Goal: Information Seeking & Learning: Learn about a topic

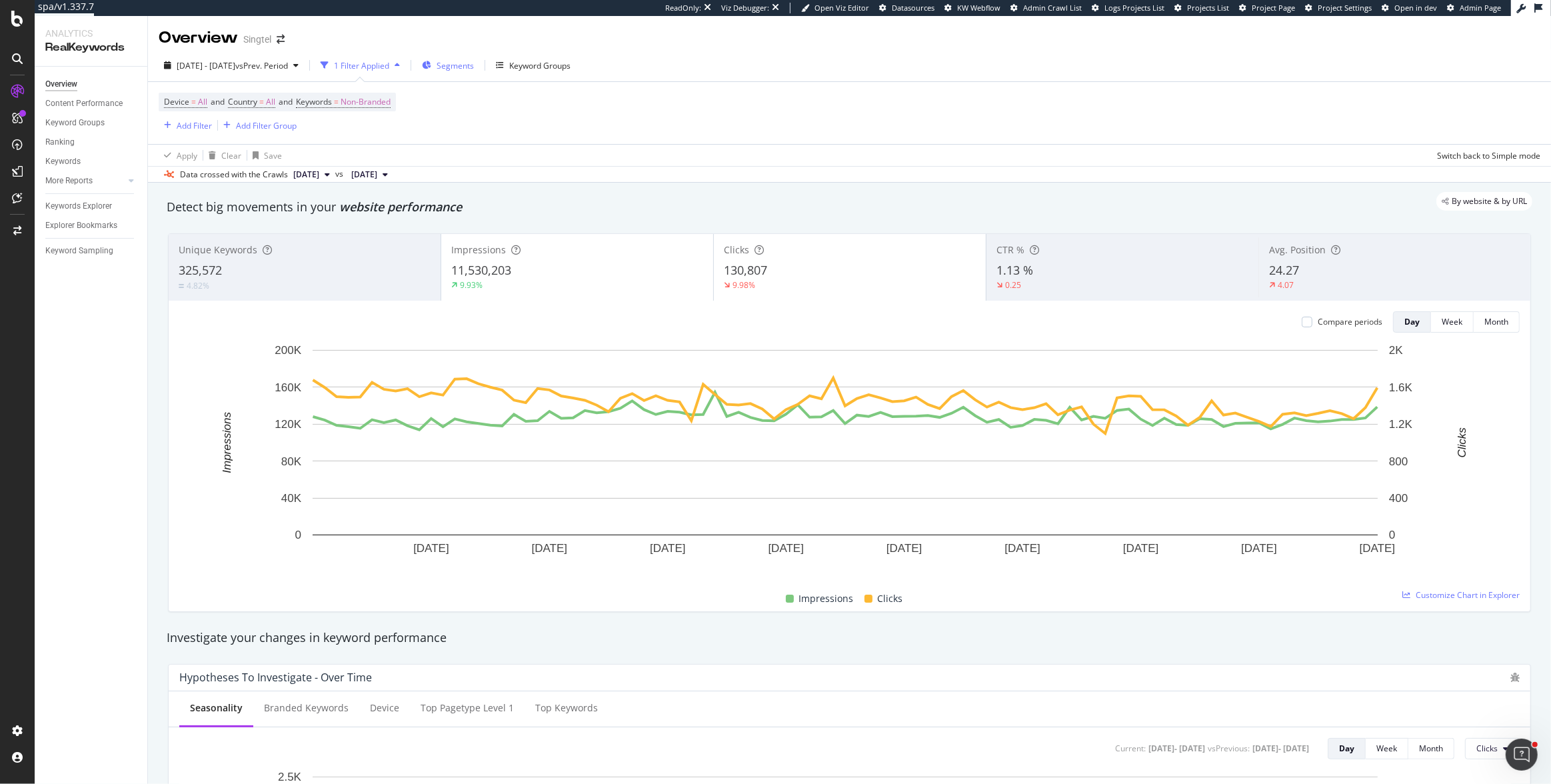
click at [468, 64] on div "Segments" at bounding box center [448, 65] width 52 height 20
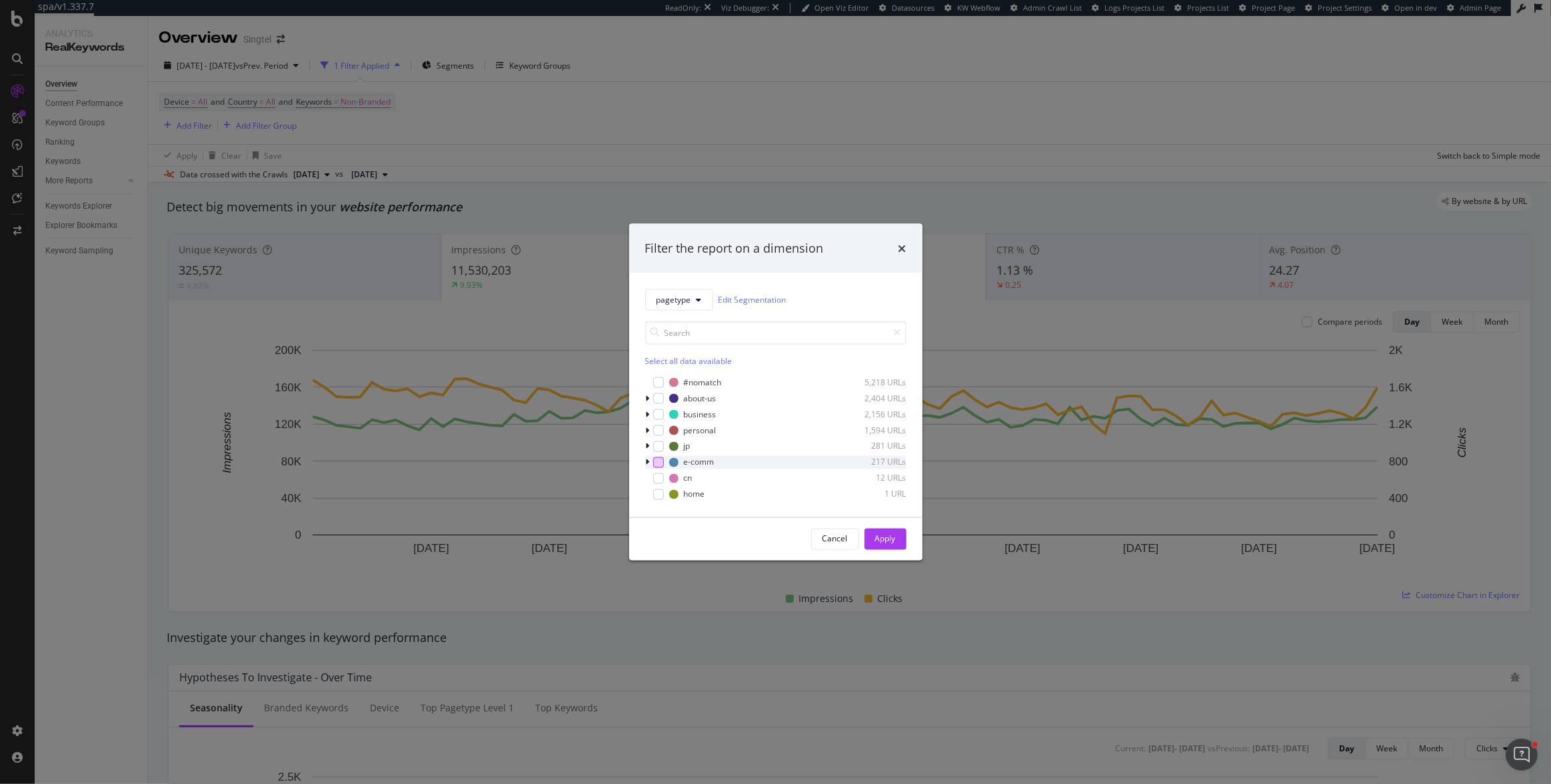
click at [656, 458] on div "modal" at bounding box center [658, 461] width 10 height 10
click at [884, 532] on div "Apply" at bounding box center [886, 538] width 21 height 20
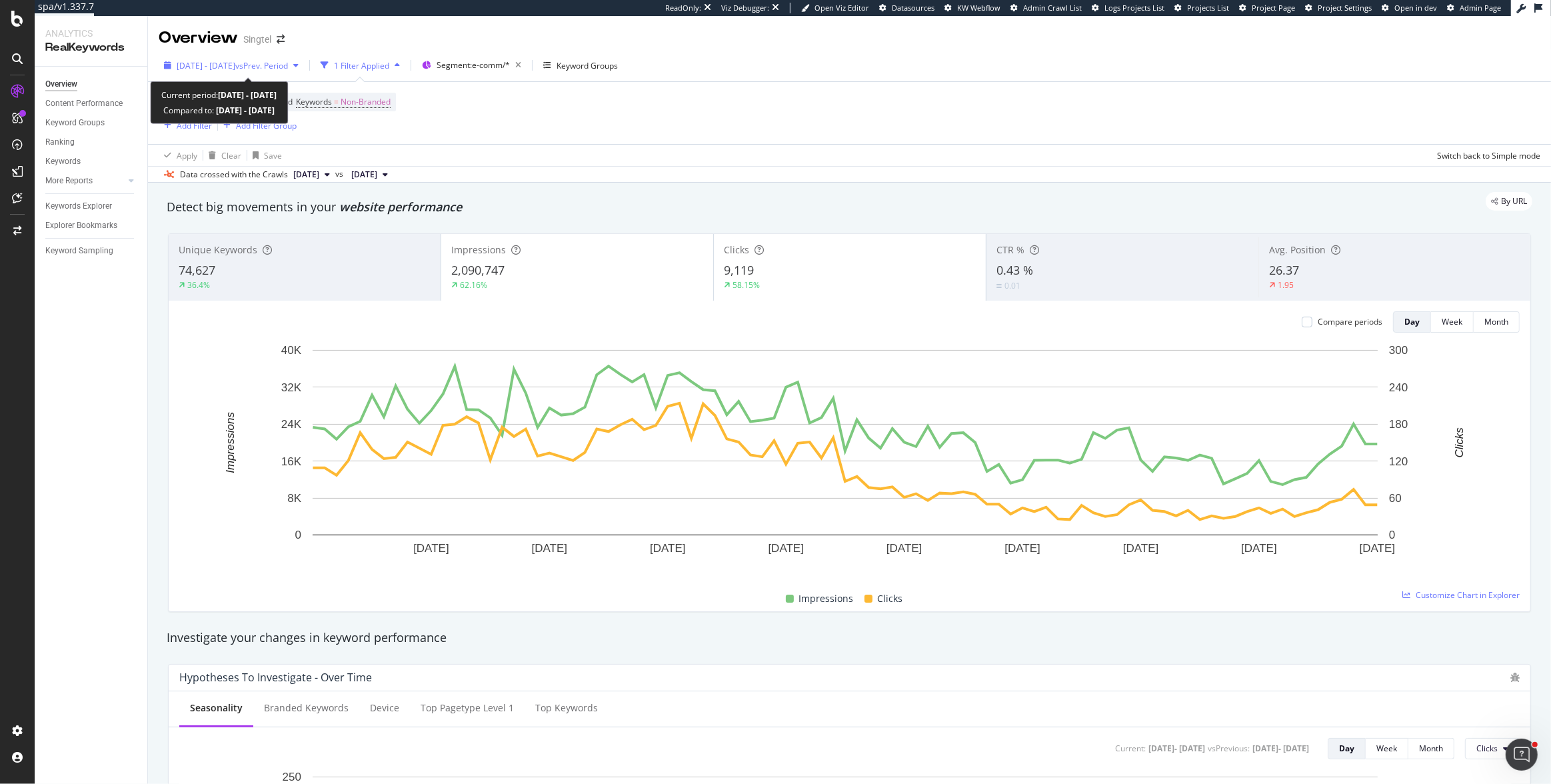
click at [288, 69] on span "vs Prev. Period" at bounding box center [261, 66] width 52 height 11
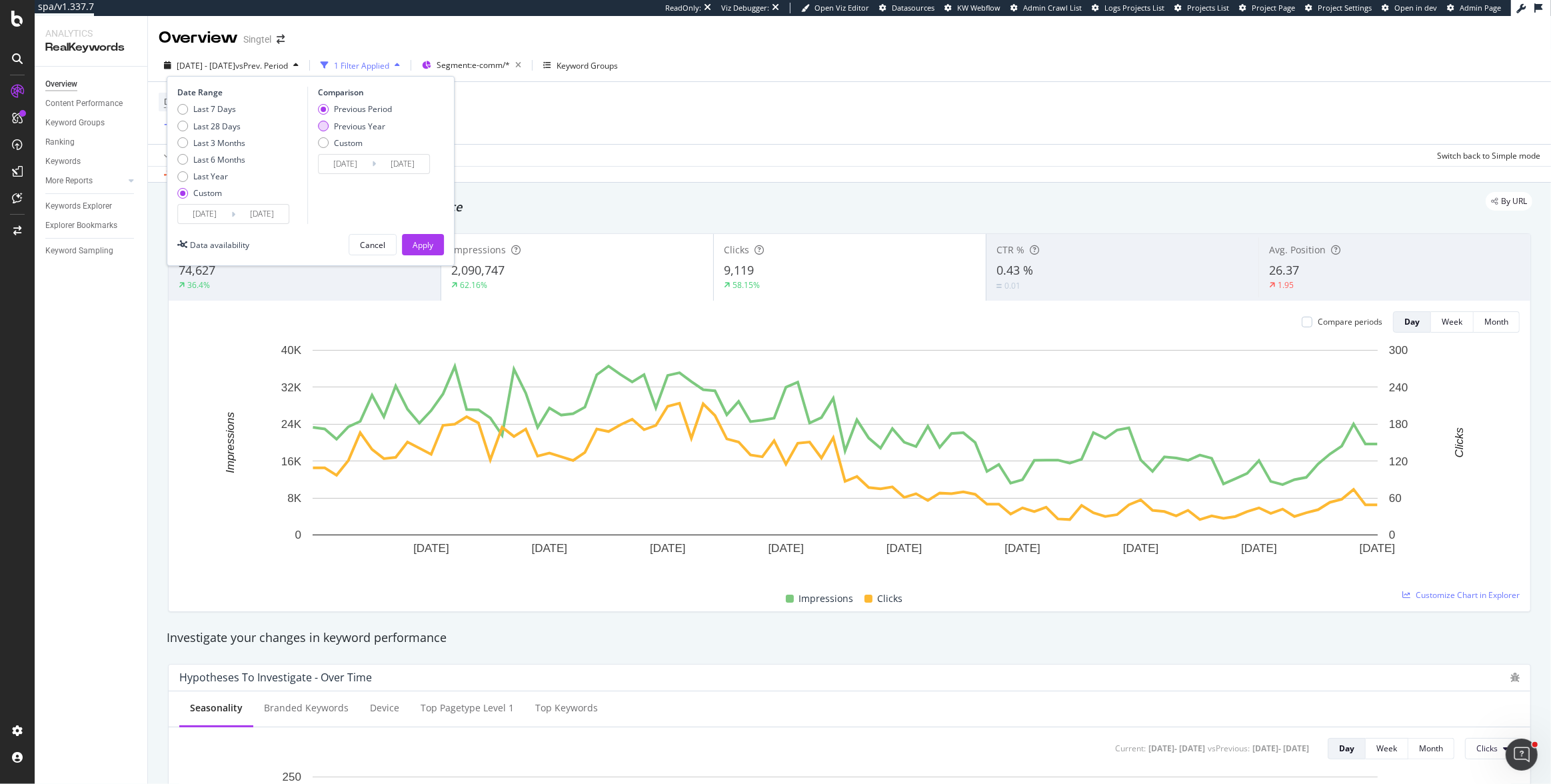
click at [348, 123] on div "Previous Year" at bounding box center [360, 126] width 52 height 11
type input "[DATE]"
click at [422, 242] on div "Apply" at bounding box center [423, 245] width 21 height 11
